Goal: Task Accomplishment & Management: Use online tool/utility

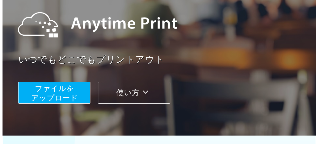
scroll to position [94, 0]
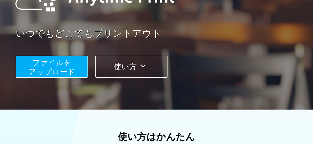
click at [42, 67] on span "ファイルを ​​アップロード" at bounding box center [52, 67] width 47 height 18
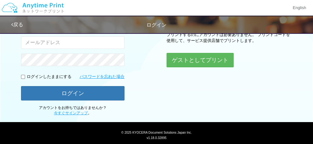
click at [72, 42] on input "email" at bounding box center [73, 42] width 104 height 13
type input "[EMAIL_ADDRESS][DOMAIN_NAME]"
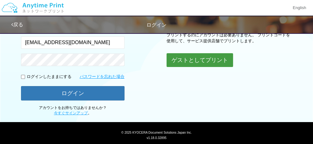
click at [186, 59] on button "ゲストとしてプリント" at bounding box center [200, 60] width 67 height 14
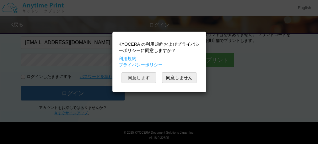
click at [133, 77] on button "同意します" at bounding box center [138, 77] width 35 height 11
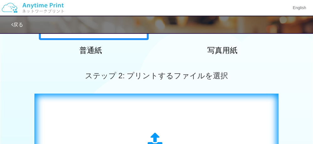
scroll to position [176, 0]
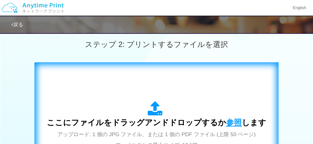
click at [233, 122] on span "参照" at bounding box center [234, 122] width 16 height 9
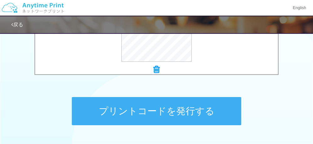
scroll to position [301, 0]
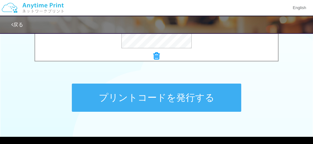
click at [150, 96] on button "プリントコードを発行する" at bounding box center [156, 98] width 169 height 28
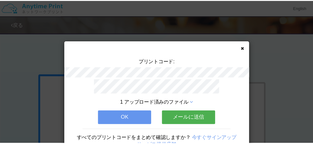
scroll to position [17, 0]
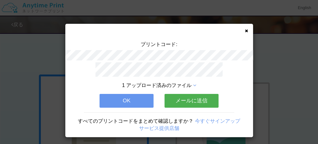
click at [125, 96] on button "OK" at bounding box center [126, 101] width 54 height 14
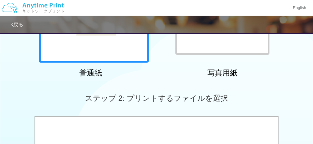
scroll to position [157, 0]
